Goal: Communication & Community: Participate in discussion

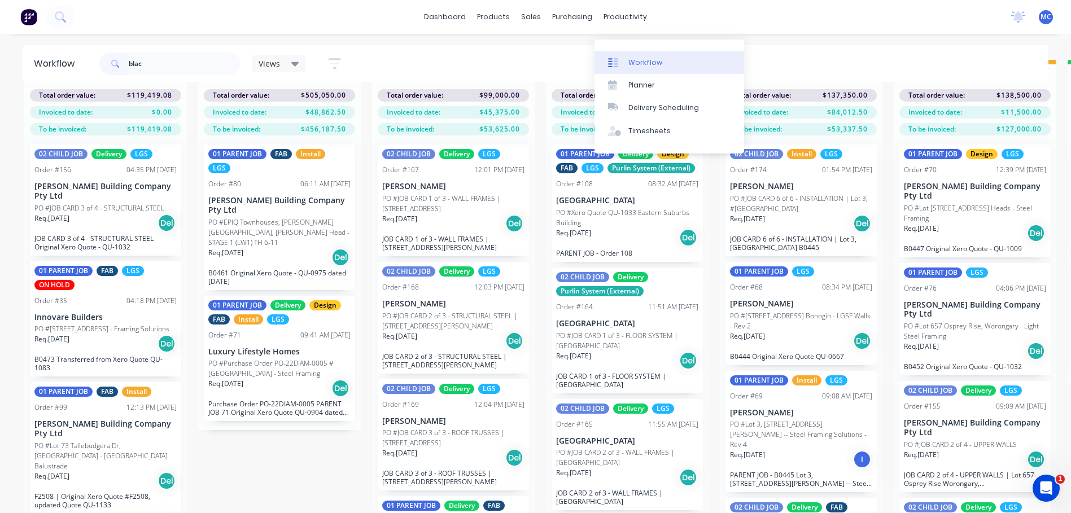
click at [638, 58] on div "Workflow" at bounding box center [645, 63] width 34 height 10
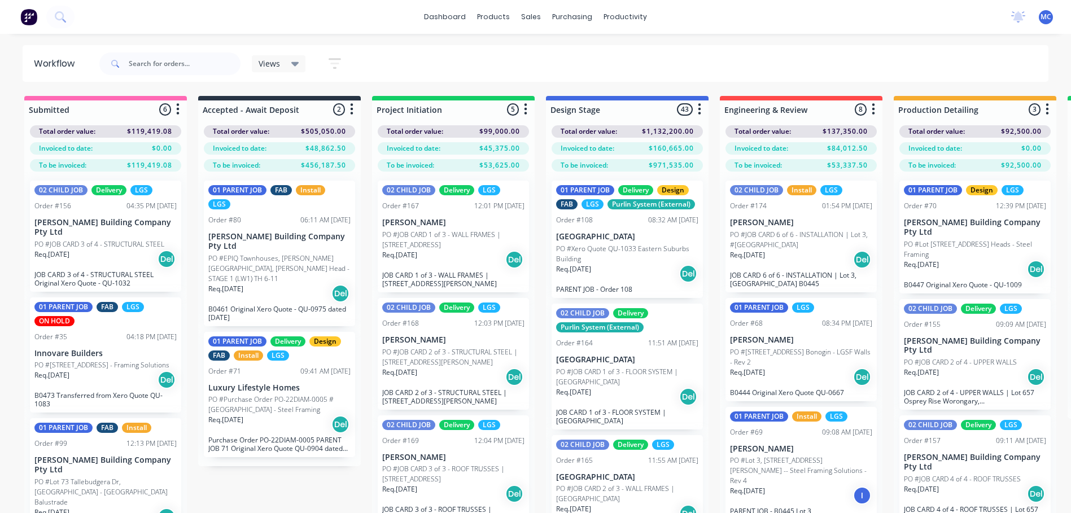
click at [951, 244] on p "PO #Lot [STREET_ADDRESS] Heads - Steel Framing" at bounding box center [974, 249] width 142 height 20
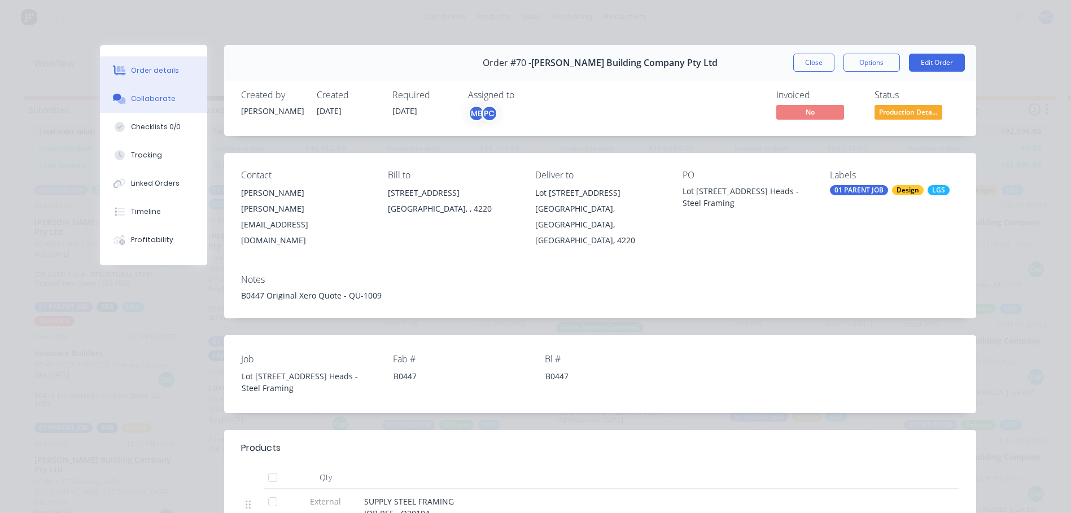
click at [143, 101] on div "Collaborate" at bounding box center [153, 99] width 45 height 10
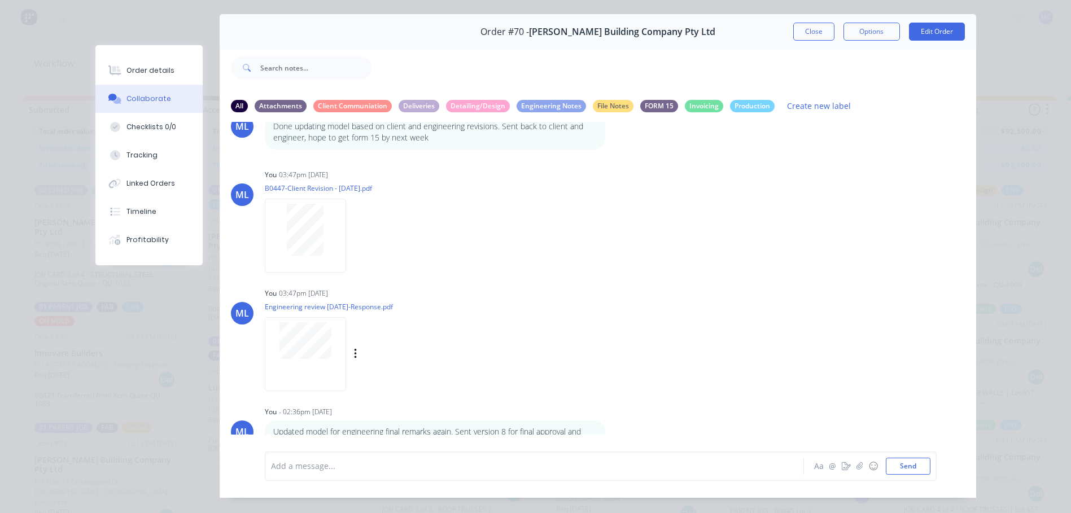
scroll to position [60, 0]
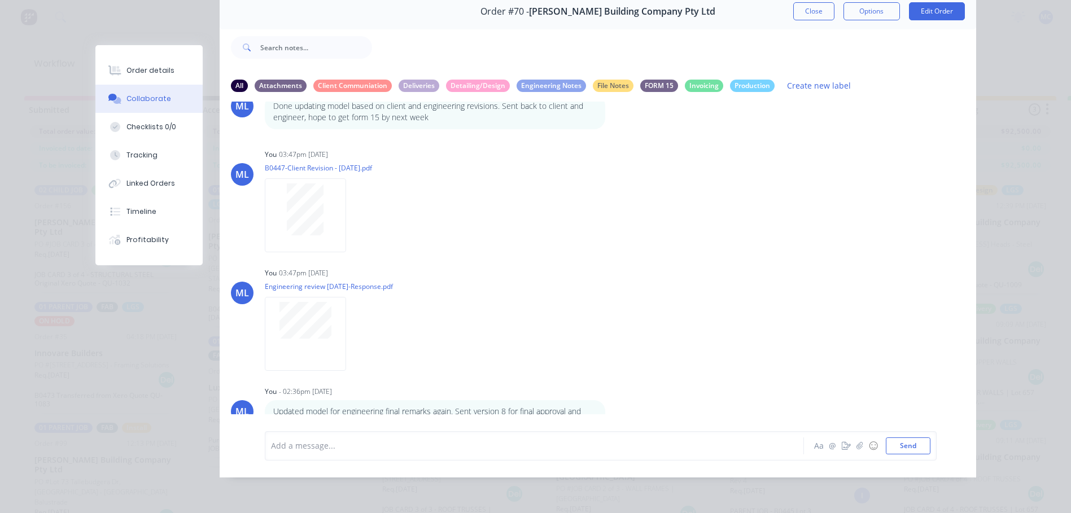
click at [445, 444] on div at bounding box center [518, 446] width 494 height 12
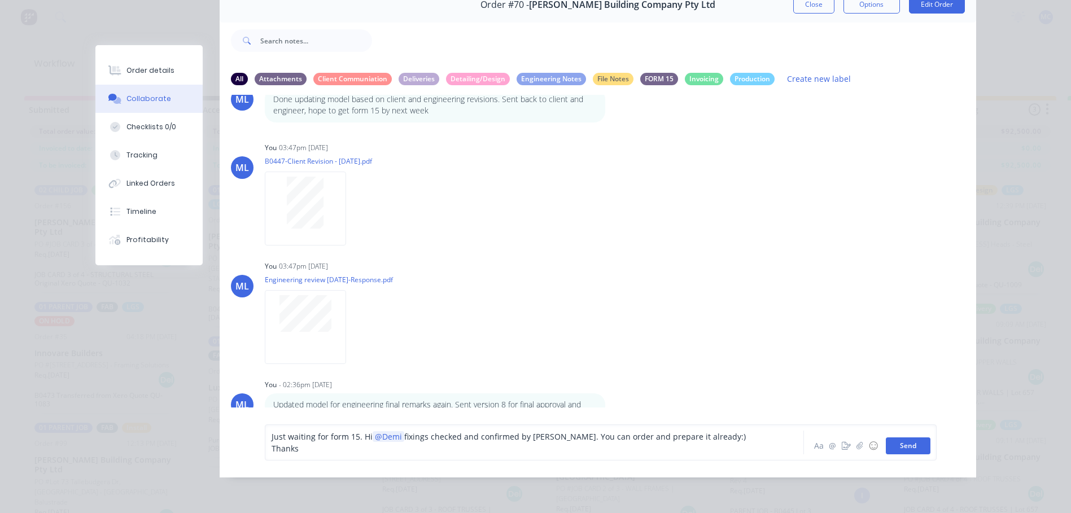
click at [903, 445] on button "Send" at bounding box center [907, 445] width 45 height 17
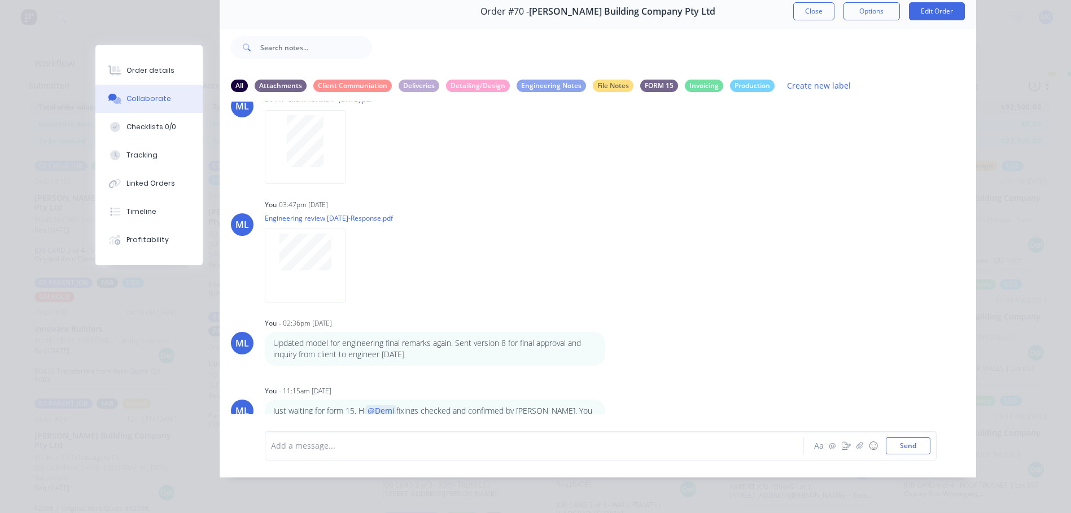
scroll to position [45, 0]
click at [796, 5] on button "Close" at bounding box center [813, 11] width 41 height 18
